Goal: Navigation & Orientation: Find specific page/section

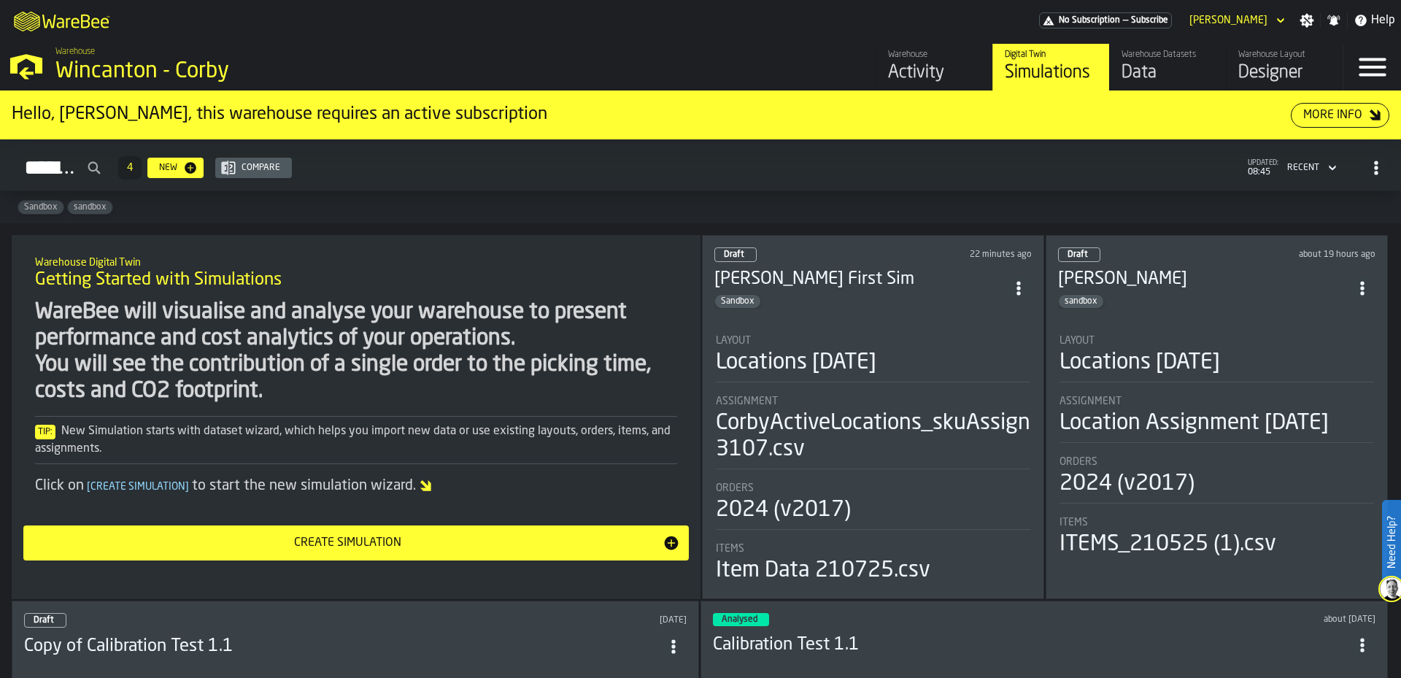
click at [1156, 77] on div "Data" at bounding box center [1167, 72] width 93 height 23
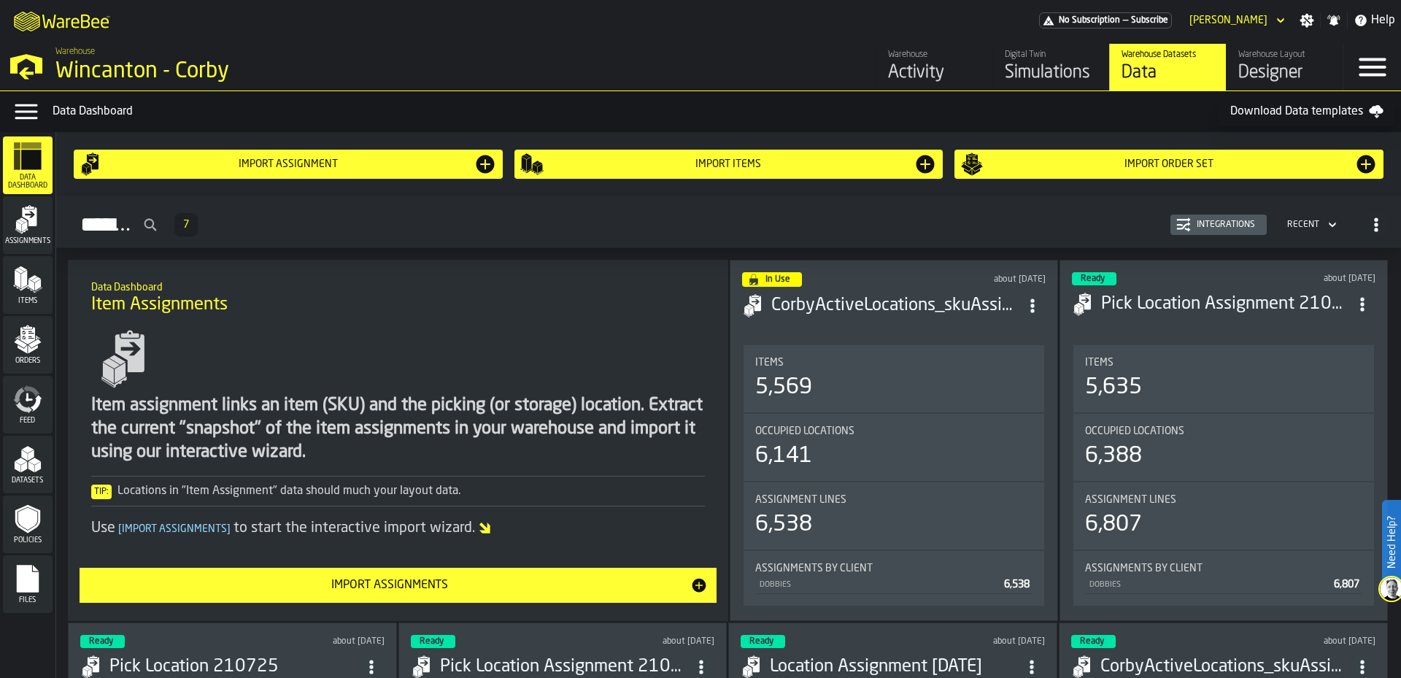
click at [1270, 80] on div "Designer" at bounding box center [1284, 72] width 93 height 23
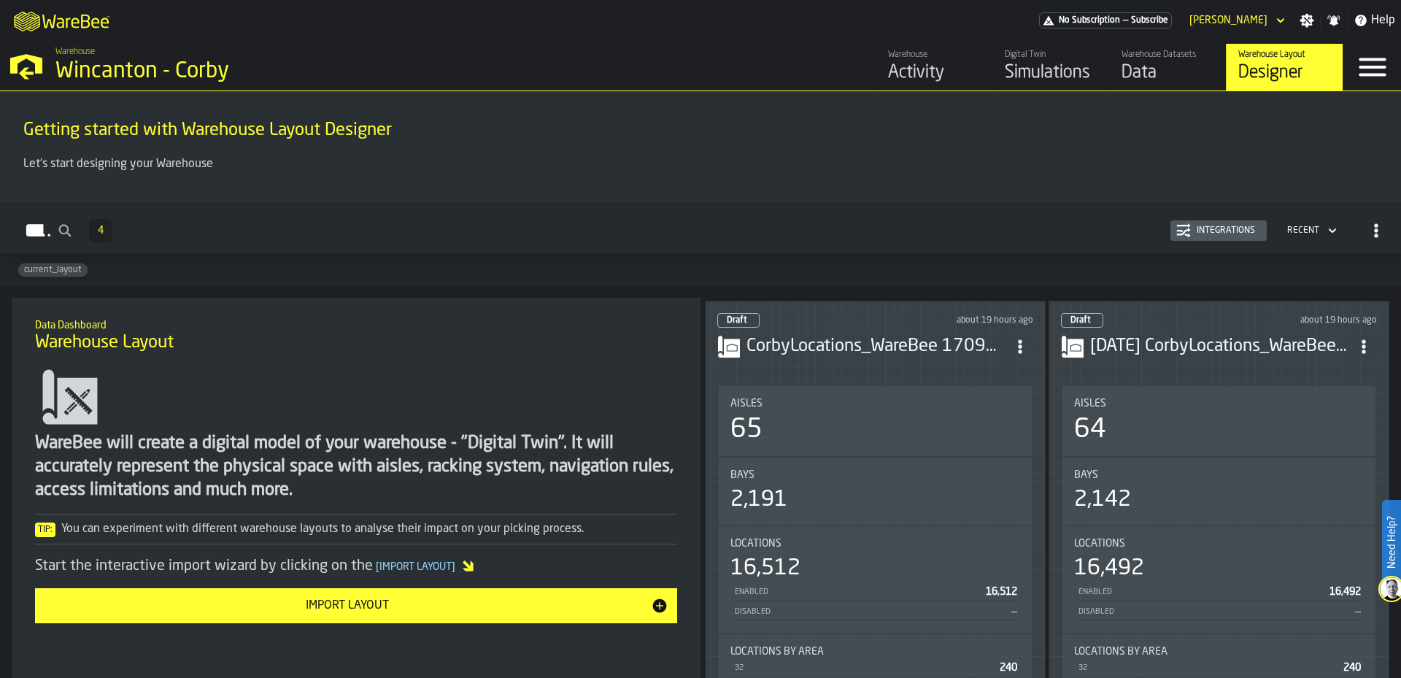
click at [1073, 66] on div "Simulations" at bounding box center [1051, 72] width 93 height 23
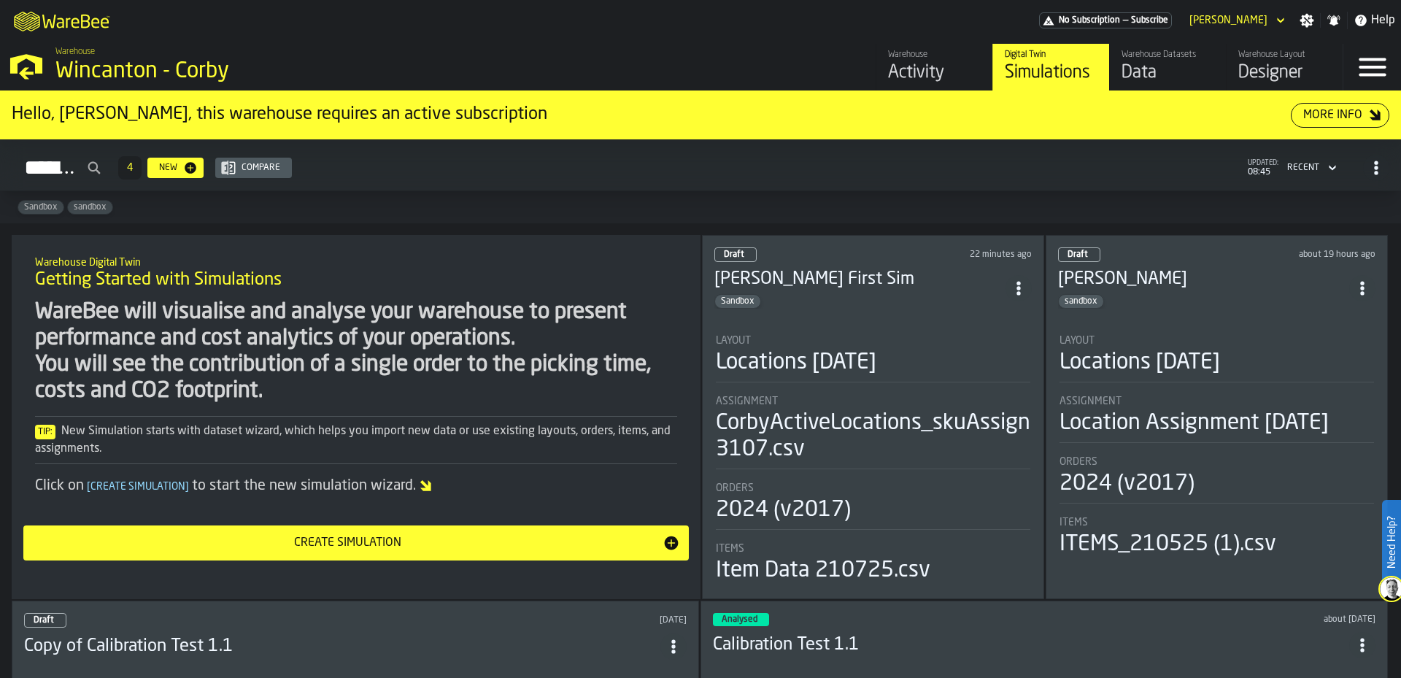
click at [900, 320] on div "Draft 22 minutes ago [PERSON_NAME] First Sim Sandbox Layout Locations [DATE] As…" at bounding box center [873, 417] width 342 height 364
click at [1187, 59] on div "Warehouse Datasets" at bounding box center [1167, 55] width 93 height 10
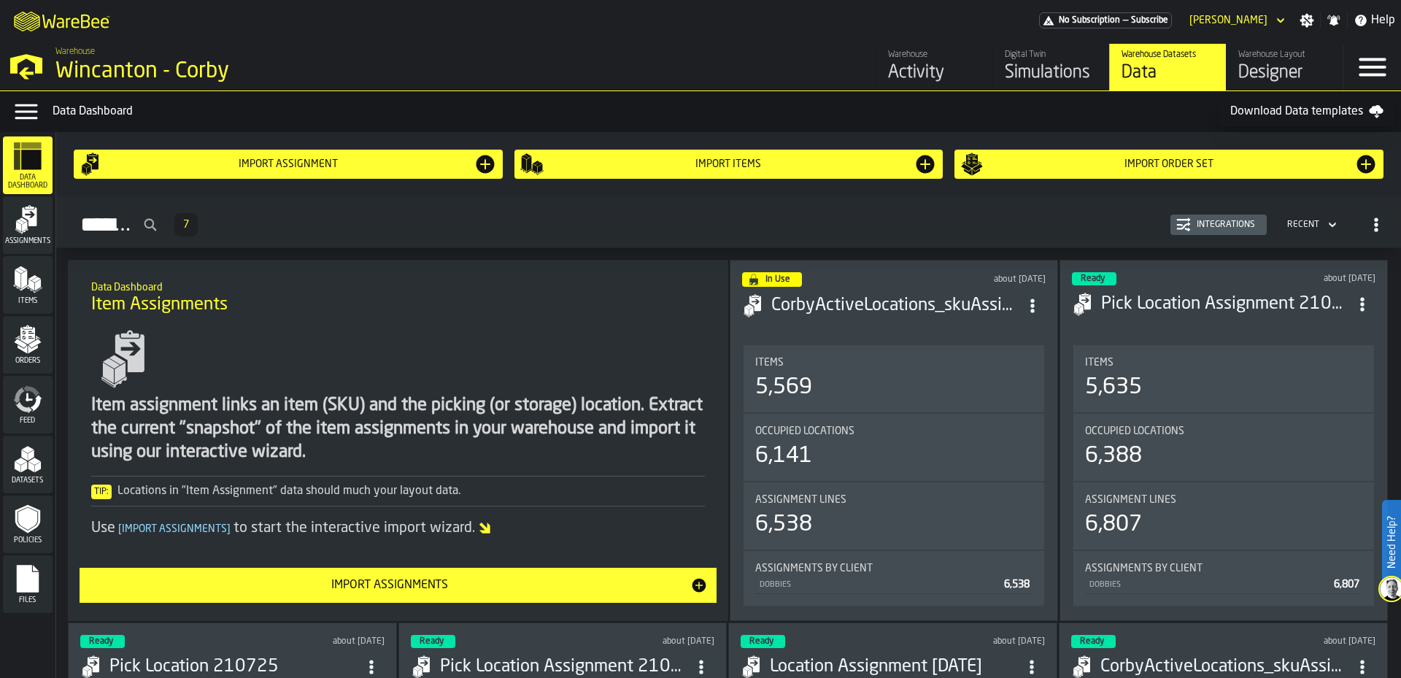
click at [1031, 68] on div "Simulations" at bounding box center [1051, 72] width 93 height 23
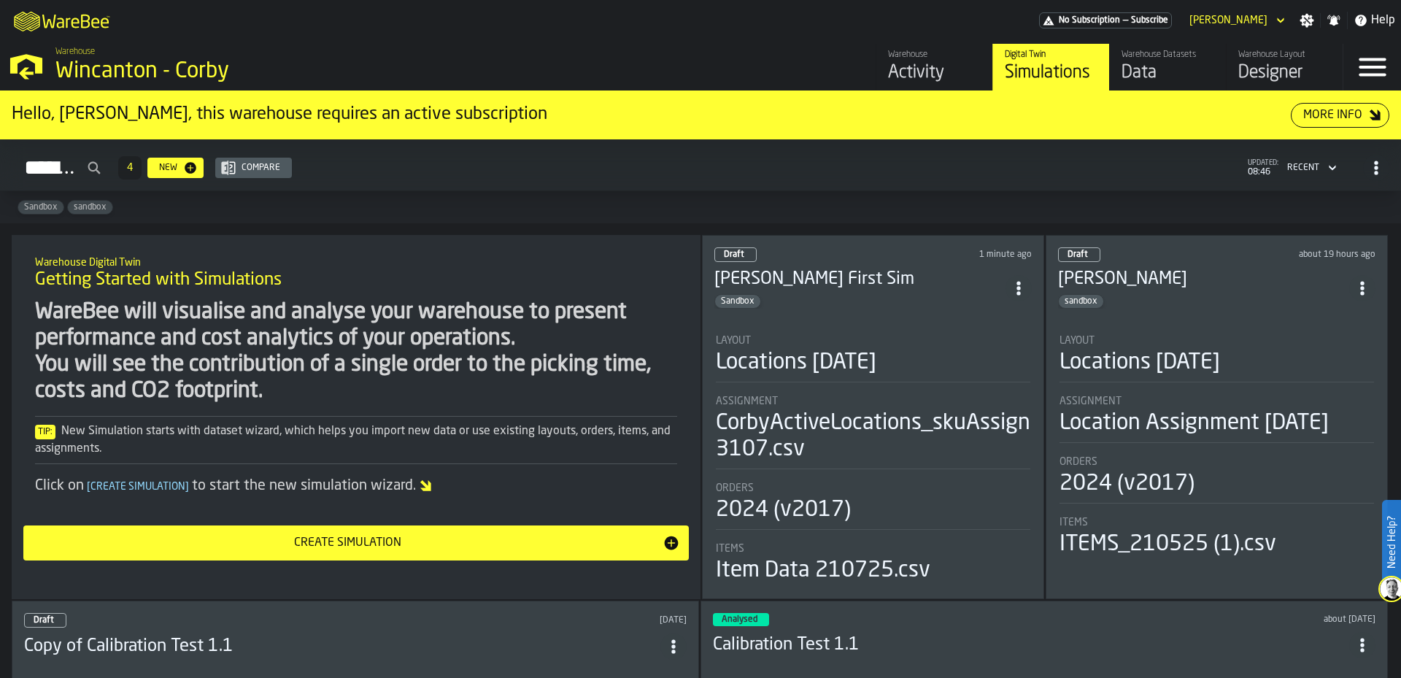
click at [1251, 294] on div "sandbox" at bounding box center [1203, 301] width 291 height 15
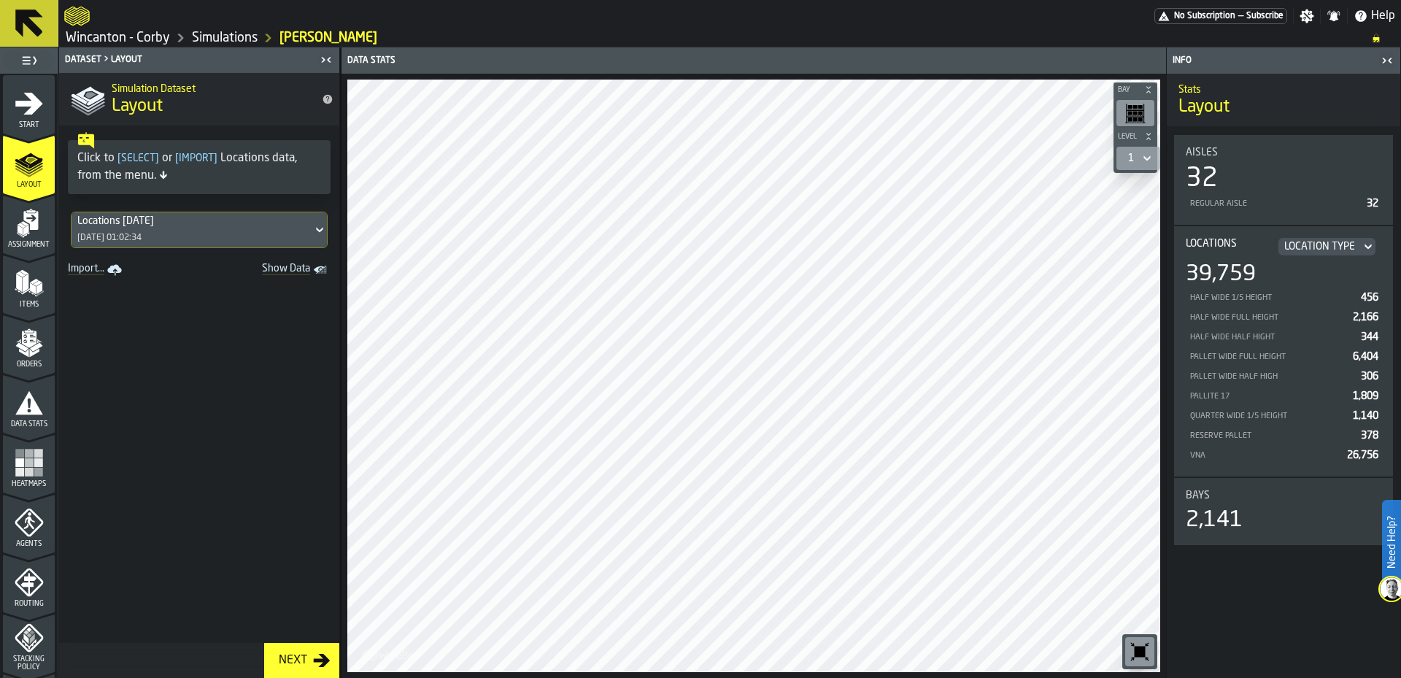
click at [239, 36] on link "Simulations" at bounding box center [225, 38] width 66 height 16
